Goal: Information Seeking & Learning: Learn about a topic

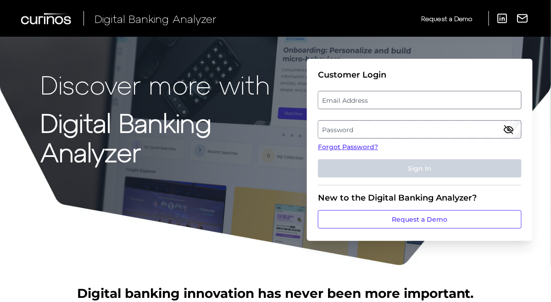
click at [346, 100] on label "Email Address" at bounding box center [419, 100] width 202 height 17
click at [346, 100] on input "email" at bounding box center [420, 100] width 204 height 18
click at [342, 100] on label "Email Address" at bounding box center [419, 100] width 202 height 17
click at [342, 100] on input "email" at bounding box center [420, 100] width 204 height 18
click at [343, 100] on input "Email Address" at bounding box center [420, 100] width 204 height 18
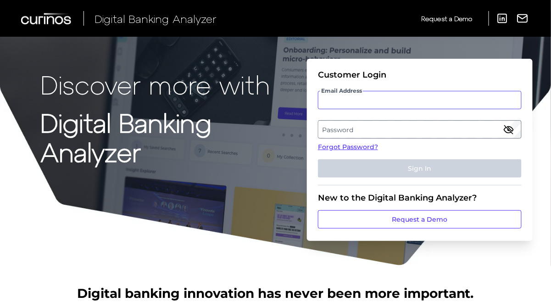
type input "[EMAIL_ADDRESS][PERSON_NAME][DOMAIN_NAME]"
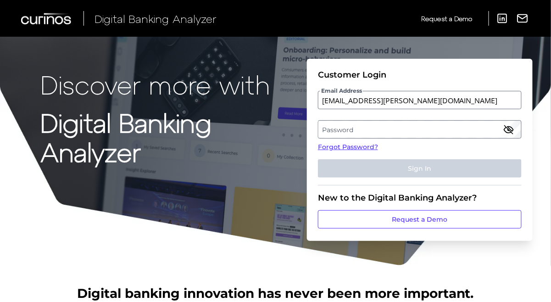
click at [354, 130] on label "Password" at bounding box center [419, 129] width 202 height 17
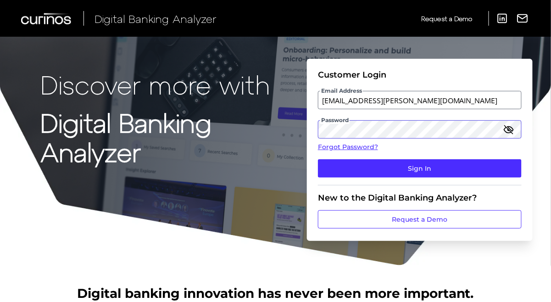
click at [318, 159] on button "Sign In" at bounding box center [420, 168] width 204 height 18
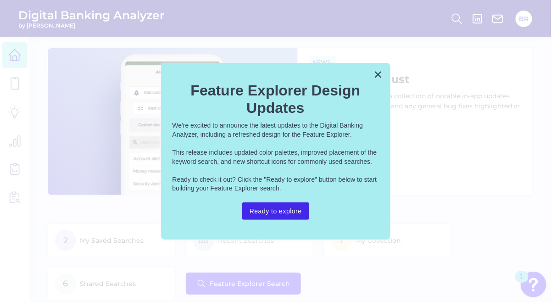
click at [280, 217] on button "Ready to explore" at bounding box center [275, 210] width 67 height 17
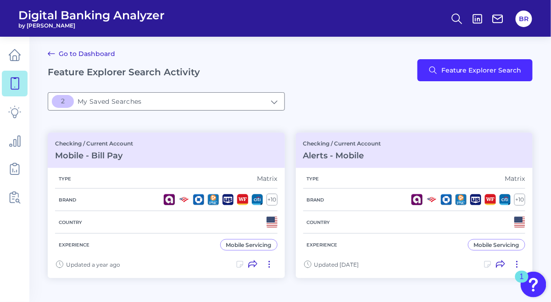
click at [489, 83] on div "Go to Dashboard Feature Explorer Search Activity Feature Explorer Search" at bounding box center [290, 70] width 485 height 44
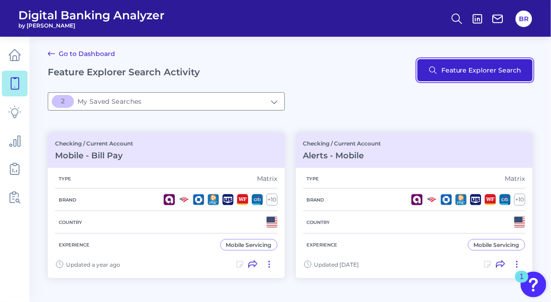
click at [478, 76] on button "Feature Explorer Search" at bounding box center [474, 70] width 115 height 22
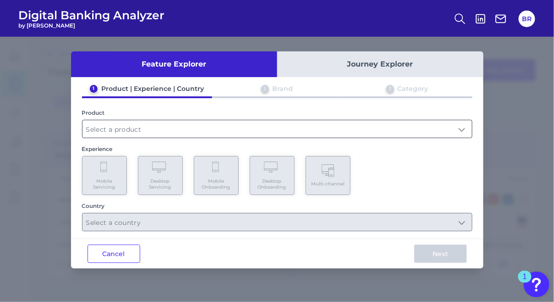
click at [150, 135] on input "text" at bounding box center [278, 128] width 390 height 17
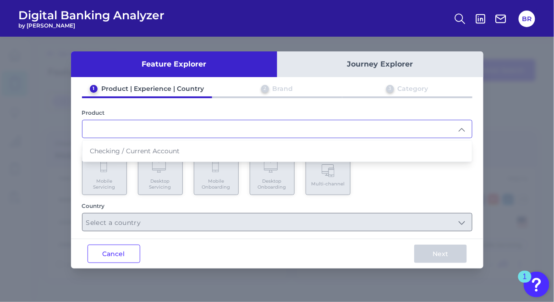
click at [133, 144] on li "Checking / Current Account" at bounding box center [278, 150] width 390 height 21
type input "Checking / Current Account"
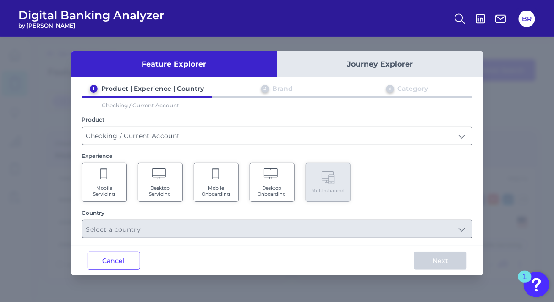
click at [111, 179] on Servicing "Mobile Servicing" at bounding box center [104, 182] width 45 height 39
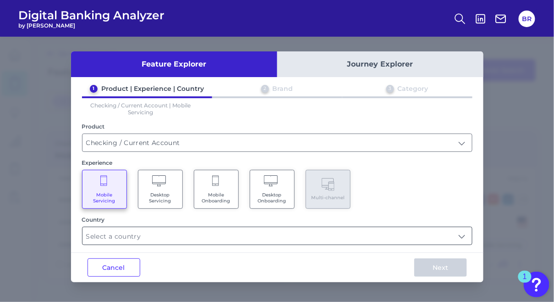
click at [165, 235] on input "text" at bounding box center [278, 235] width 390 height 17
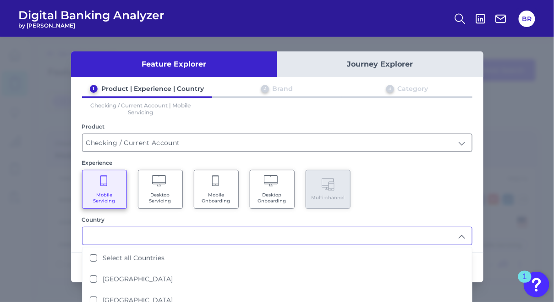
scroll to position [7, 0]
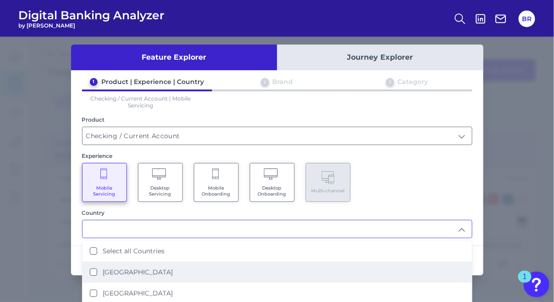
click at [92, 266] on li "United States" at bounding box center [278, 271] width 390 height 21
type input "United States"
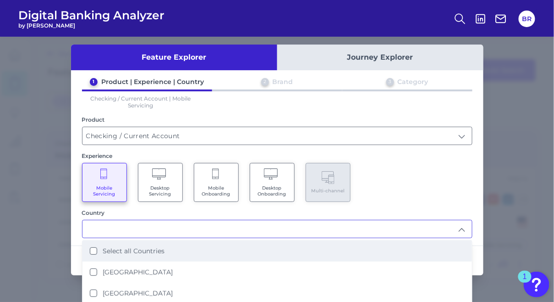
scroll to position [0, 0]
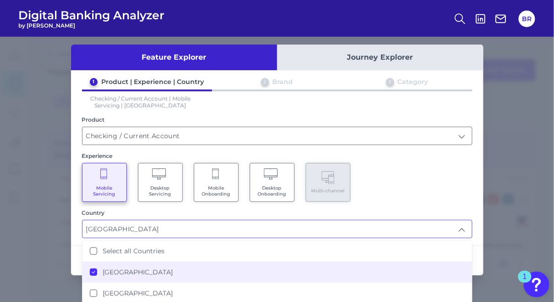
click at [423, 161] on div "Experience Mobile Servicing Desktop Servicing Mobile Onboarding Desktop Onboard…" at bounding box center [277, 177] width 391 height 50
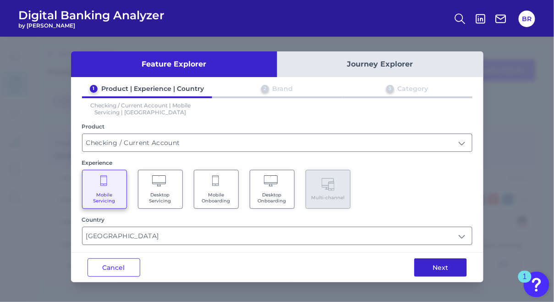
click at [432, 264] on button "Next" at bounding box center [441, 267] width 53 height 18
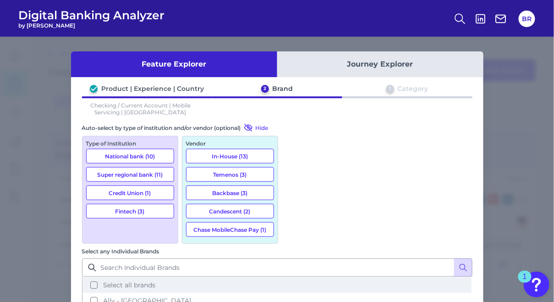
click at [155, 281] on span "Select all brands" at bounding box center [129, 285] width 52 height 8
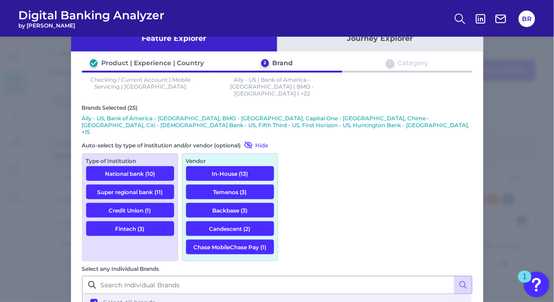
scroll to position [60, 0]
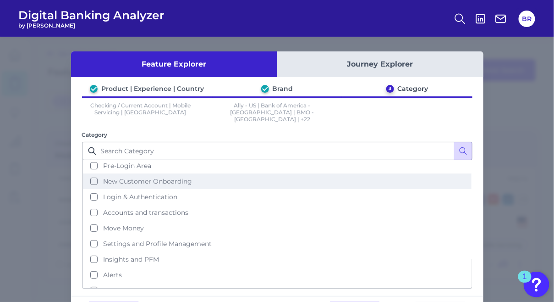
scroll to position [19, 0]
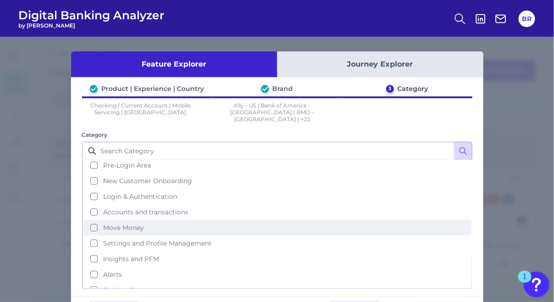
click at [124, 223] on span "Move Money" at bounding box center [123, 227] width 41 height 8
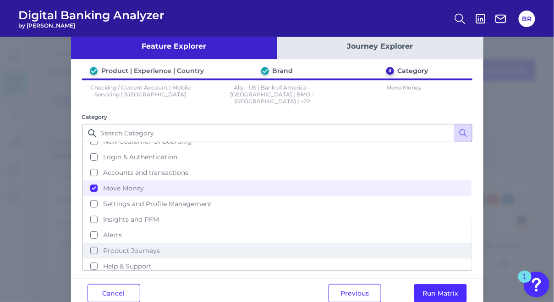
scroll to position [31, 0]
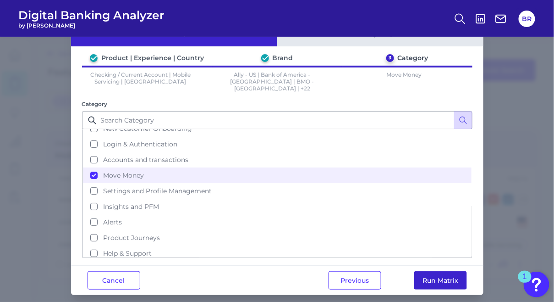
click at [452, 271] on button "Run Matrix" at bounding box center [441, 280] width 53 height 18
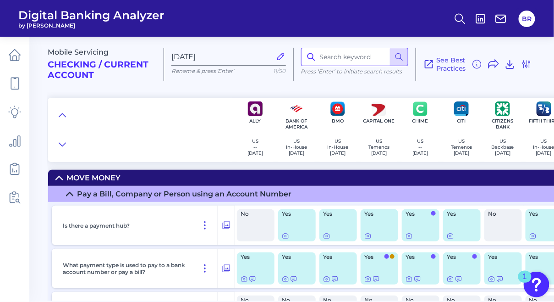
click at [342, 63] on input at bounding box center [354, 57] width 107 height 18
type input "deposit"
click at [405, 58] on button at bounding box center [399, 57] width 18 height 18
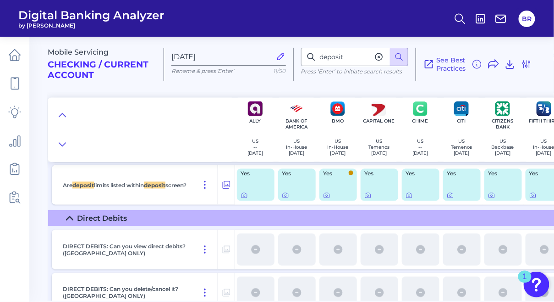
scroll to position [2993, 0]
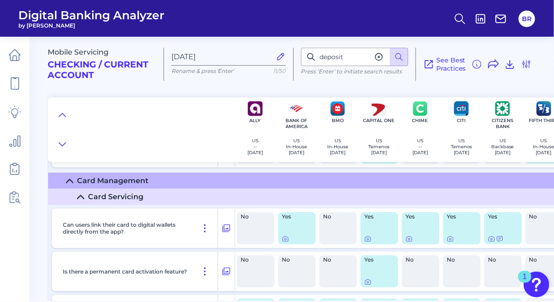
click at [70, 185] on icon at bounding box center [69, 180] width 7 height 7
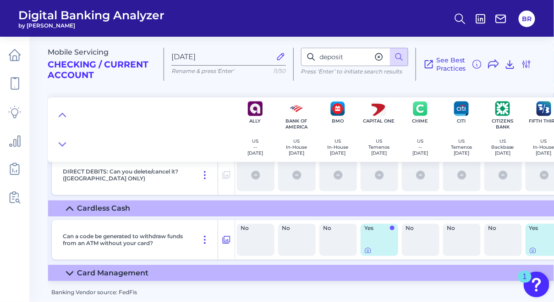
click at [68, 205] on icon at bounding box center [69, 208] width 7 height 7
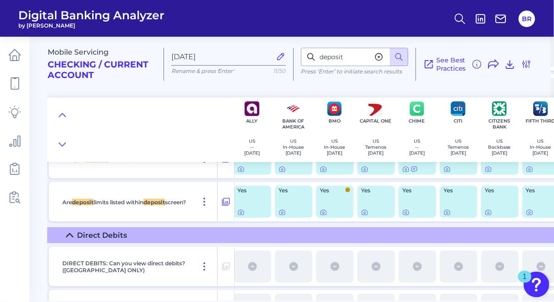
scroll to position [2976, 0]
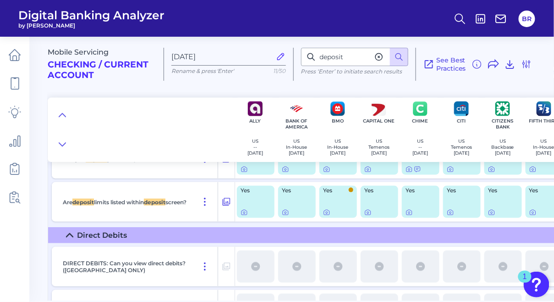
click at [70, 237] on icon at bounding box center [69, 235] width 7 height 7
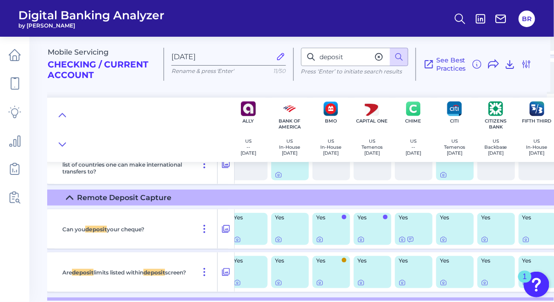
scroll to position [2906, 0]
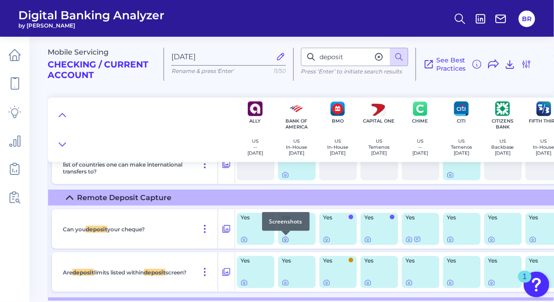
click at [287, 240] on icon at bounding box center [285, 239] width 7 height 7
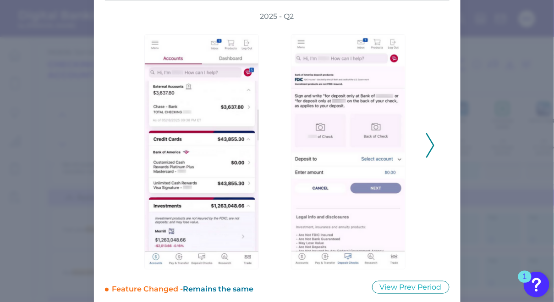
scroll to position [55, 0]
click at [428, 146] on icon at bounding box center [430, 145] width 8 height 25
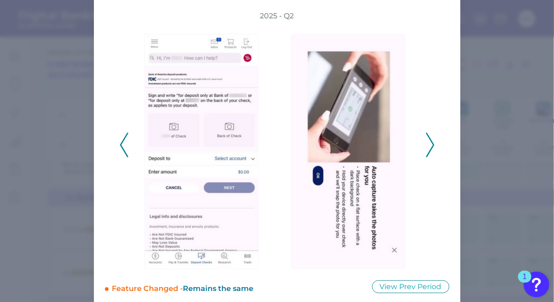
click at [428, 146] on icon at bounding box center [430, 145] width 8 height 25
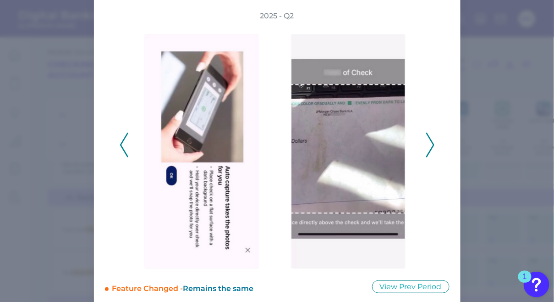
click at [428, 146] on icon at bounding box center [430, 145] width 8 height 25
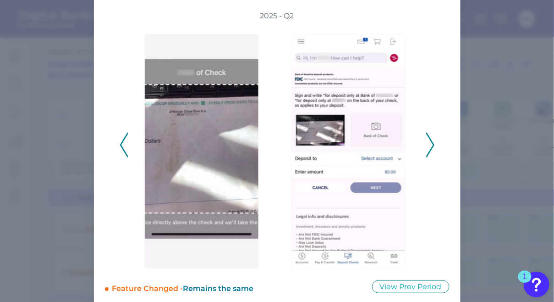
click at [428, 146] on icon at bounding box center [430, 145] width 8 height 25
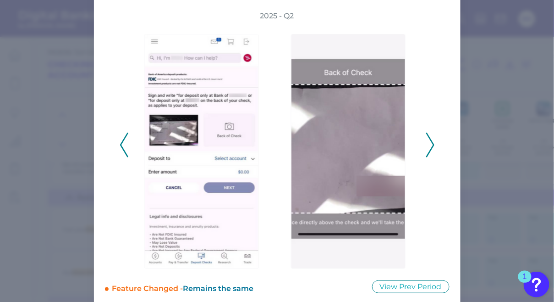
click at [428, 146] on icon at bounding box center [430, 145] width 8 height 25
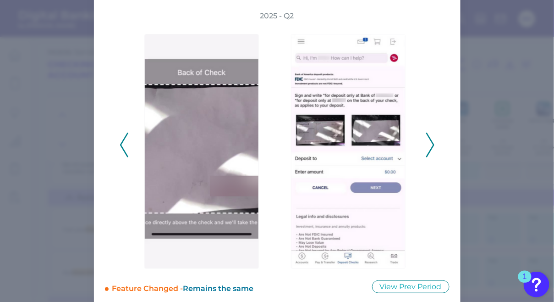
click at [428, 146] on icon at bounding box center [430, 145] width 8 height 25
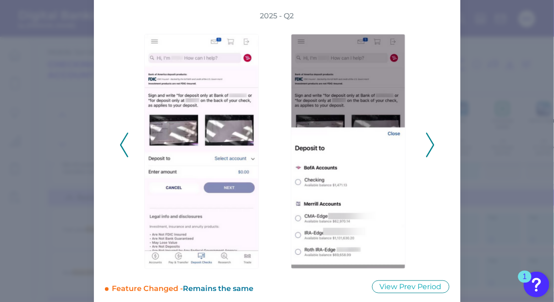
click at [428, 146] on icon at bounding box center [430, 145] width 8 height 25
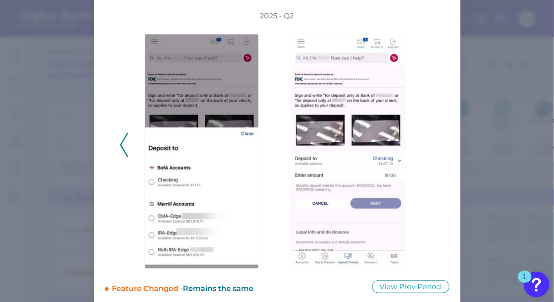
click at [428, 146] on div "2025 - Q2" at bounding box center [277, 140] width 315 height 258
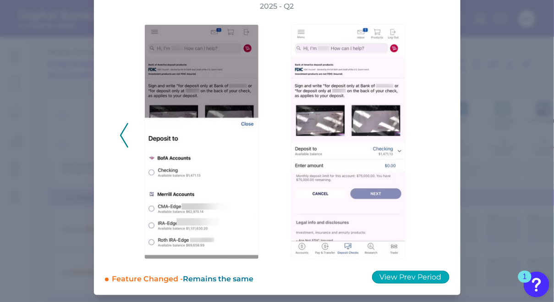
click at [419, 276] on button "View Prev Period" at bounding box center [410, 277] width 77 height 13
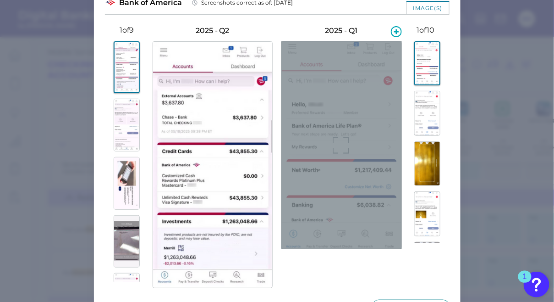
scroll to position [34, 0]
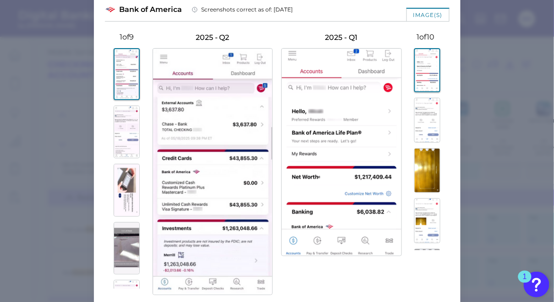
click at [423, 130] on img at bounding box center [428, 120] width 26 height 45
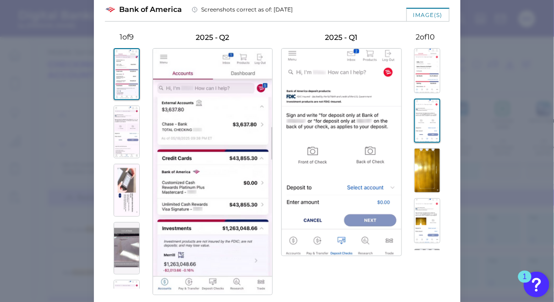
click at [427, 168] on img at bounding box center [428, 170] width 26 height 45
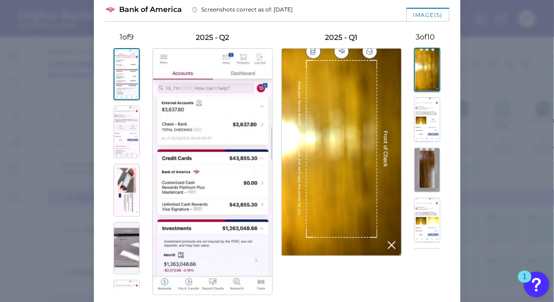
click at [420, 133] on img at bounding box center [428, 119] width 26 height 45
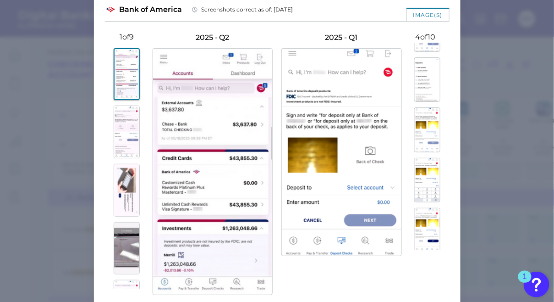
click at [417, 95] on img at bounding box center [428, 79] width 26 height 45
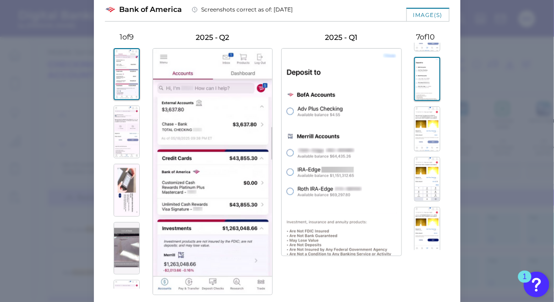
scroll to position [295, 0]
click at [420, 179] on img at bounding box center [428, 177] width 26 height 45
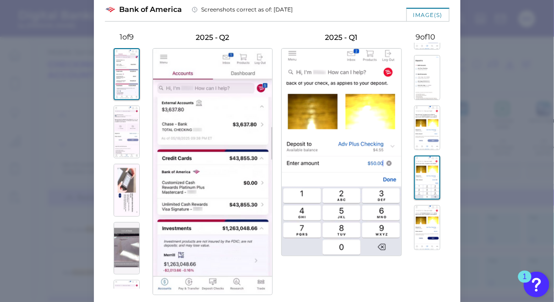
click at [426, 223] on img at bounding box center [428, 227] width 26 height 45
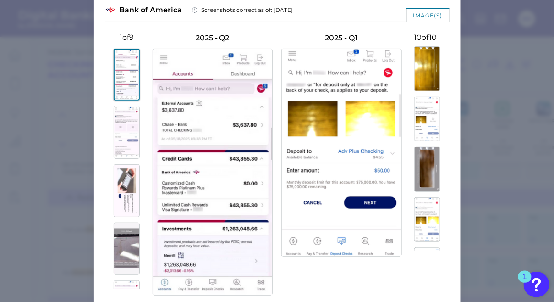
scroll to position [0, 0]
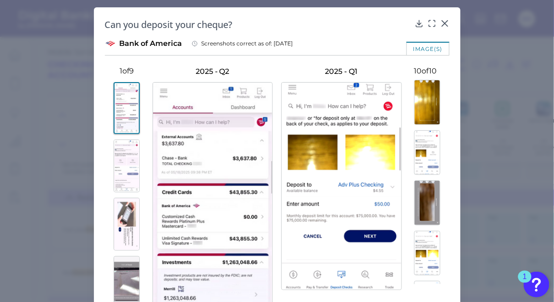
click at [431, 155] on img at bounding box center [428, 152] width 26 height 45
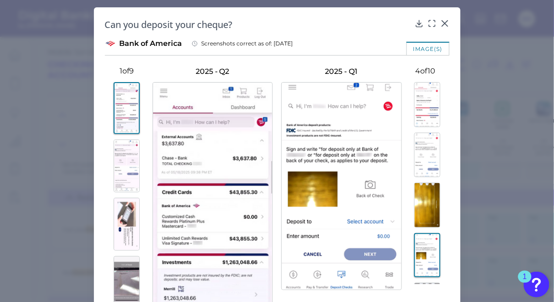
drag, startPoint x: 422, startPoint y: 149, endPoint x: 426, endPoint y: 145, distance: 5.8
click at [422, 149] on img at bounding box center [428, 155] width 26 height 45
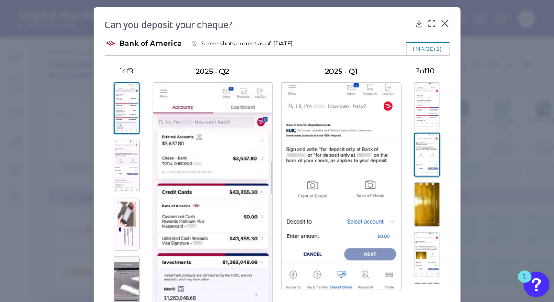
click at [426, 119] on img at bounding box center [428, 104] width 26 height 45
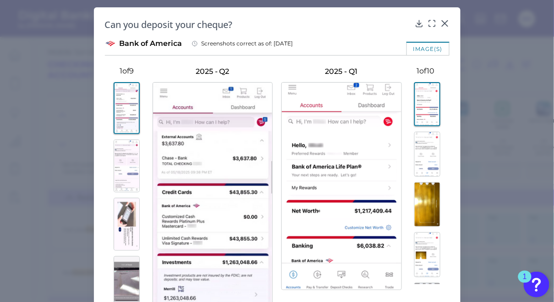
click at [423, 162] on img at bounding box center [428, 154] width 26 height 45
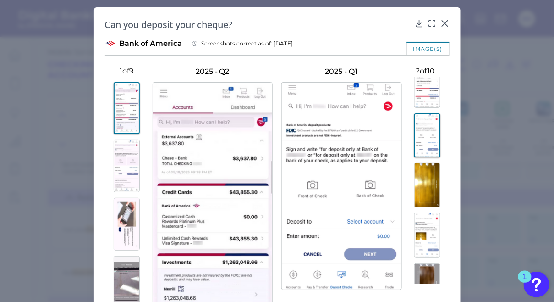
scroll to position [22, 0]
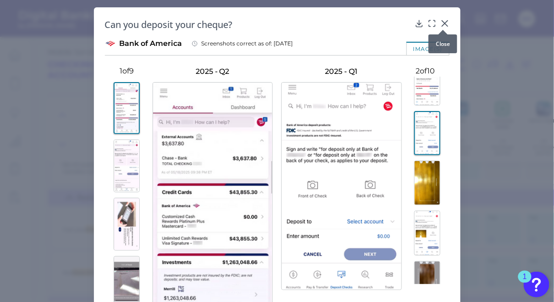
click at [440, 26] on div at bounding box center [443, 29] width 9 height 9
click at [443, 25] on div at bounding box center [443, 29] width 9 height 9
click at [441, 24] on icon at bounding box center [445, 23] width 9 height 9
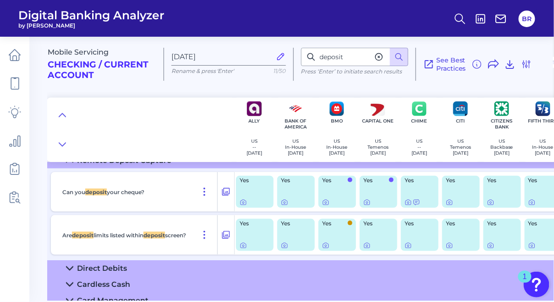
scroll to position [2943, 0]
